Goal: Find specific page/section: Find specific page/section

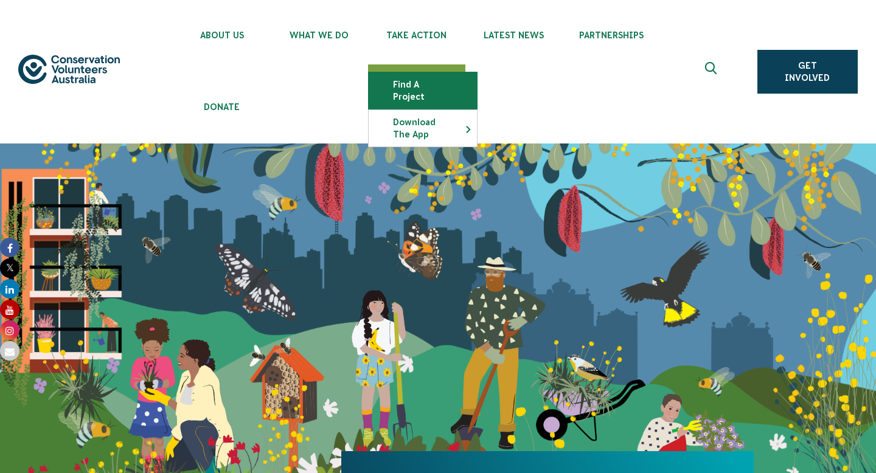
click at [425, 83] on link "Find a project" at bounding box center [423, 90] width 108 height 36
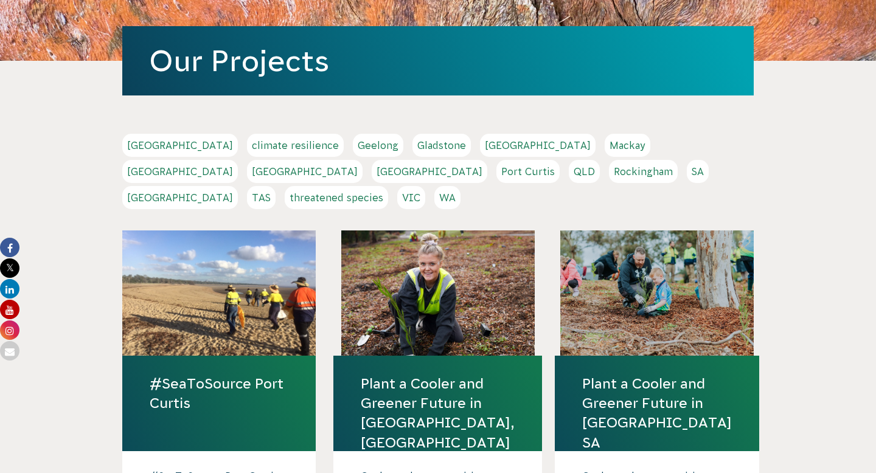
scroll to position [242, 0]
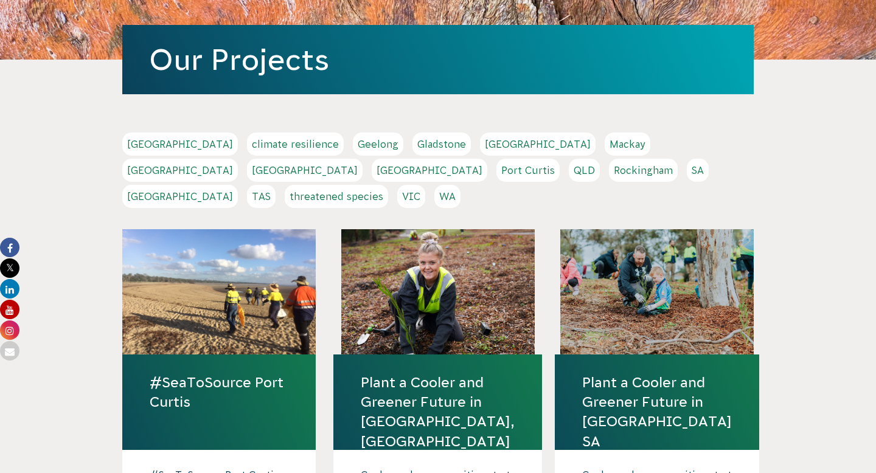
click at [425, 185] on link "VIC" at bounding box center [411, 196] width 28 height 23
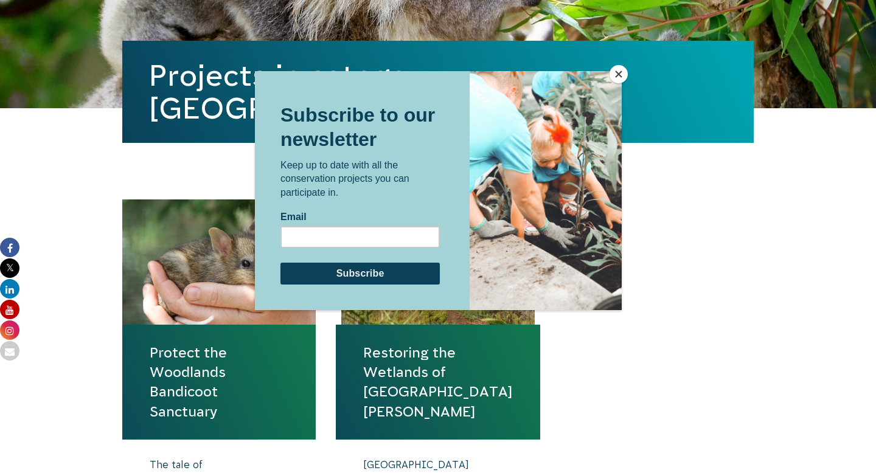
scroll to position [454, 0]
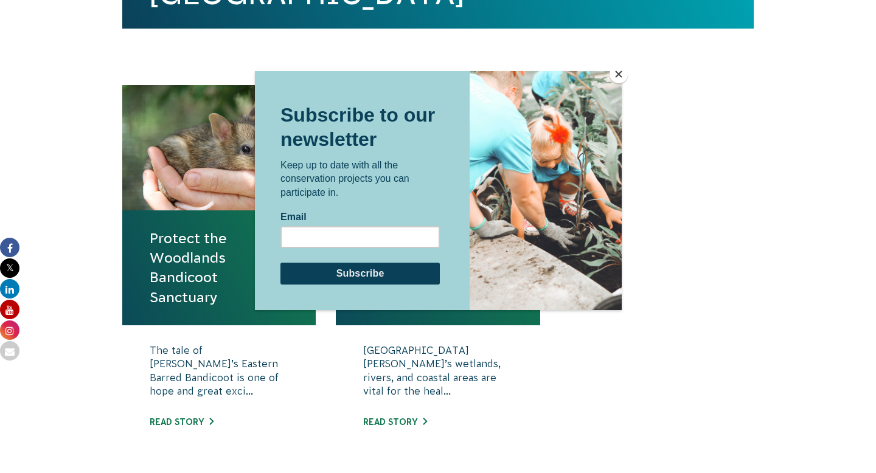
click at [615, 72] on button "Close" at bounding box center [618, 74] width 18 height 18
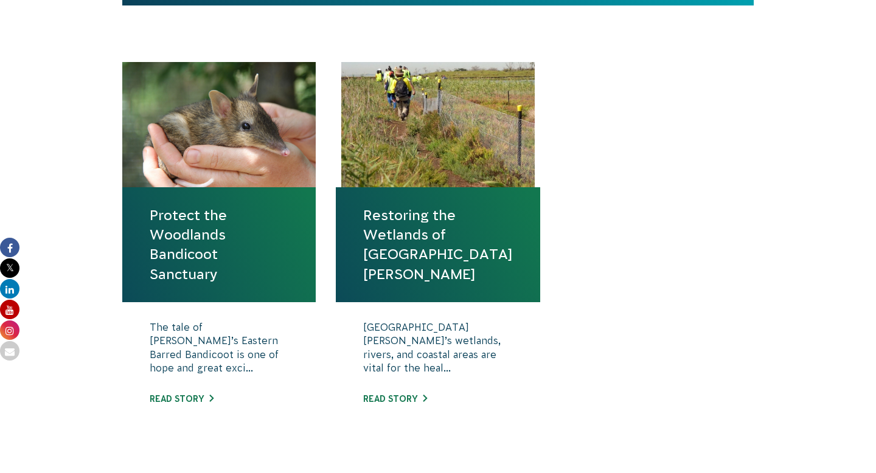
scroll to position [481, 0]
